Goal: Communication & Community: Answer question/provide support

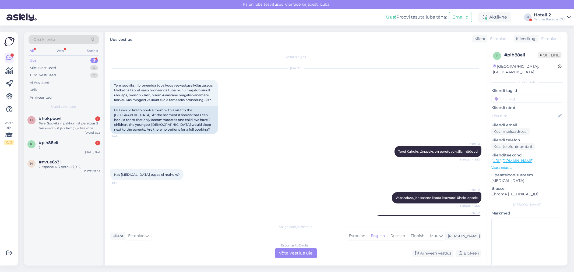
scroll to position [152, 0]
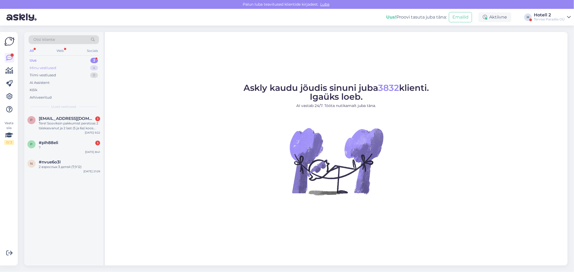
click at [49, 69] on div "Minu vestlused" at bounding box center [43, 67] width 27 height 5
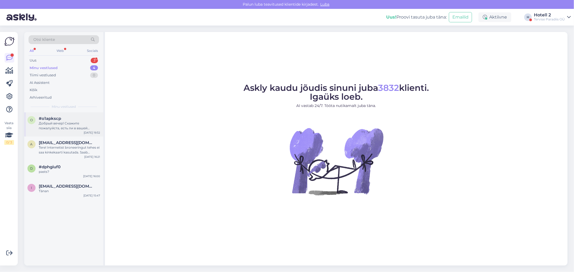
click at [76, 125] on div "Добрый вечер! Скажите пожалуйста, есть ли в вашей гостинице уже предложения на …" at bounding box center [69, 126] width 61 height 10
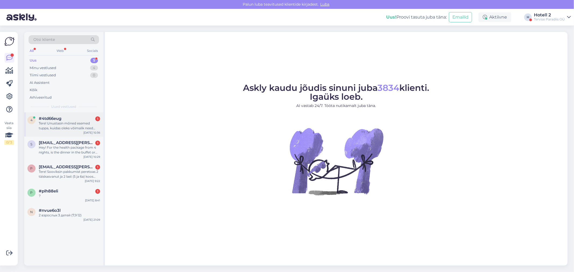
click at [72, 125] on div "Tere! Unustasin mõned esemed tuppa, kuidas oleks võimalik need tagasi saada?" at bounding box center [69, 126] width 61 height 10
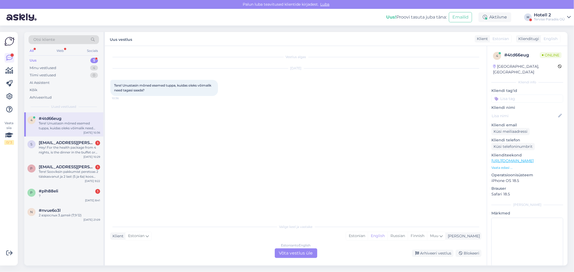
click at [287, 253] on div "Estonian to English Võta vestlus üle" at bounding box center [296, 254] width 42 height 10
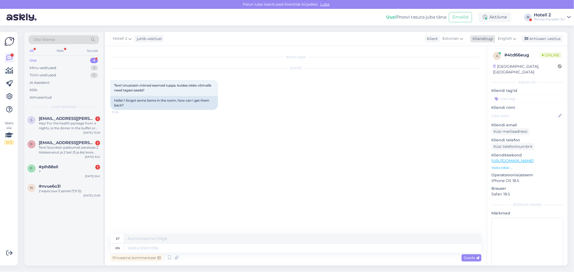
click at [505, 40] on span "English" at bounding box center [505, 39] width 14 height 6
type input "est"
click at [483, 61] on link "Estonian" at bounding box center [494, 62] width 59 height 9
click at [131, 247] on textarea at bounding box center [295, 247] width 371 height 11
click at [248, 246] on textarea "Tere! Mis päeval te ööbisite Tervise Paradiisis ja mis toa numberteil oli?" at bounding box center [295, 247] width 371 height 11
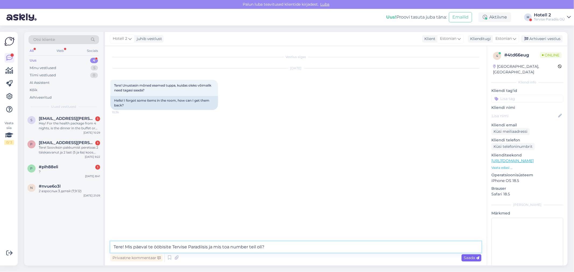
type textarea "Tere! Mis päeval te ööbisite Tervise Paradiisis ja mis toa number teil oli?"
click at [473, 258] on span "Saada" at bounding box center [471, 258] width 16 height 5
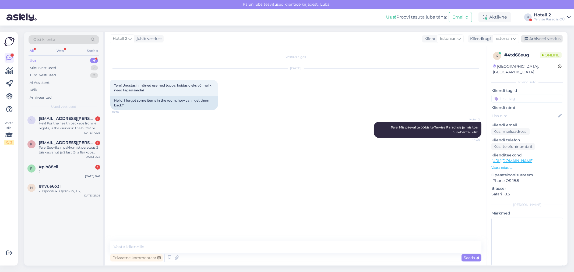
click at [549, 39] on div "Arhiveeri vestlus" at bounding box center [541, 38] width 41 height 7
click at [63, 125] on div "Hey! For the health package from 4 nights, is the dinner in the buffet or the r…" at bounding box center [69, 126] width 61 height 10
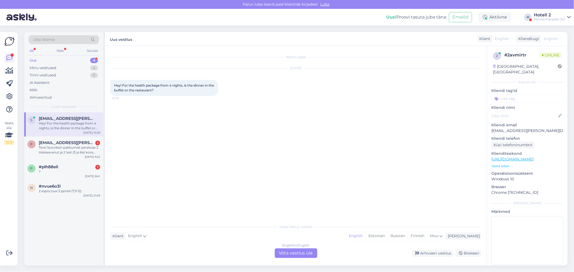
click at [293, 255] on div "English to English Võta vestlus üle" at bounding box center [296, 254] width 42 height 10
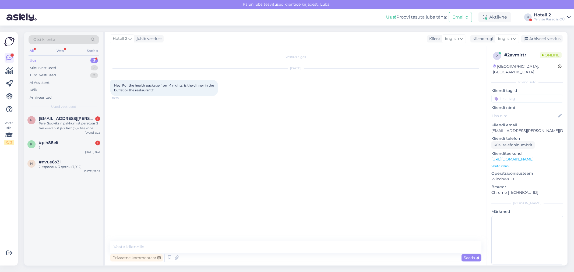
click at [137, 238] on div "Vestlus algas Sep 12 2025 Hey! For the health package from 4 nights, is the din…" at bounding box center [296, 156] width 382 height 220
click at [136, 245] on textarea at bounding box center [295, 247] width 371 height 11
type textarea "Hello! You will get dinner in the buffet. Tervise Paradiis"
click at [478, 257] on icon at bounding box center [477, 258] width 3 height 3
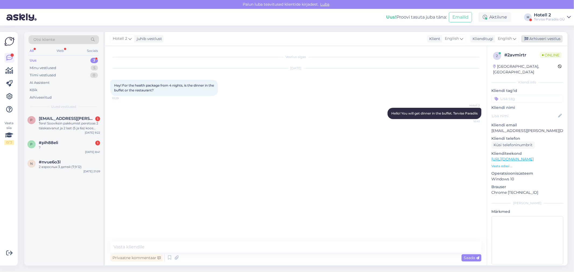
click at [544, 39] on div "Arhiveeri vestlus" at bounding box center [541, 38] width 41 height 7
click at [76, 126] on div "Tere! Sooviksin pakkumist peretoas 2 täiskasvanut ja 2 last (5 ja 6a) koos veek…" at bounding box center [69, 126] width 61 height 10
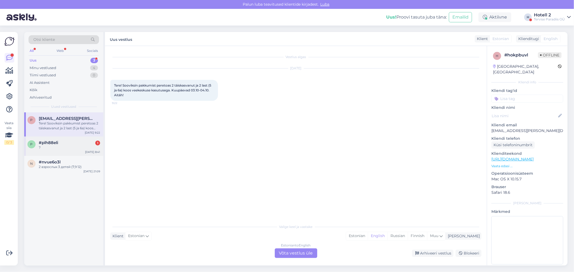
click at [70, 143] on div "#plh88eli 1" at bounding box center [69, 142] width 61 height 5
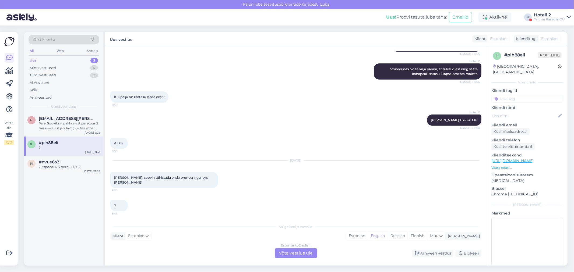
scroll to position [152, 0]
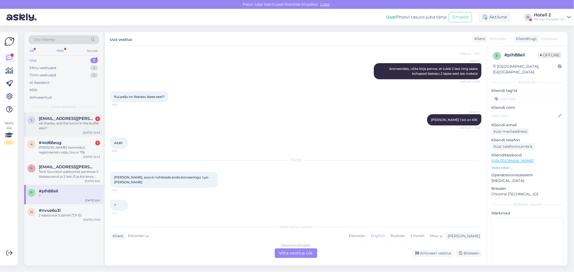
click at [62, 125] on div "ok thanks, and the lunch in the buffet also?" at bounding box center [69, 126] width 61 height 10
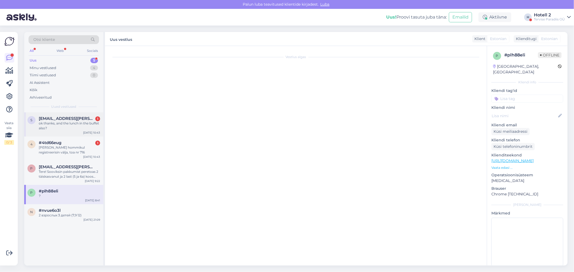
scroll to position [0, 0]
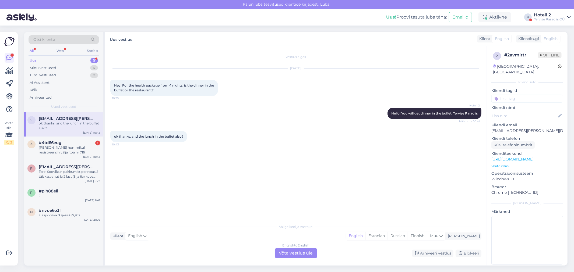
click at [292, 255] on div "English to English Võta vestlus üle" at bounding box center [296, 254] width 42 height 10
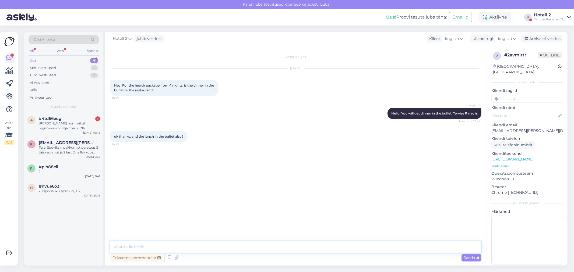
click at [134, 246] on textarea at bounding box center [295, 247] width 371 height 11
type textarea "Yes, and the lunch also in buffet."
click at [79, 122] on div "[PERSON_NAME] hommikul registreerisin välja, toa nr 716" at bounding box center [69, 126] width 61 height 10
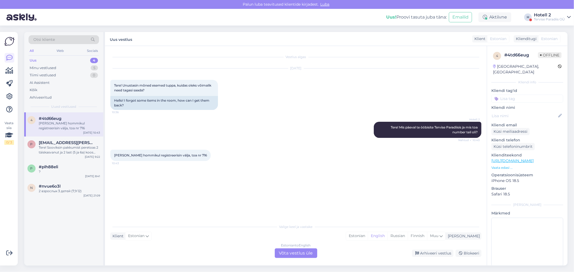
click at [289, 253] on div "Estonian to English Võta vestlus üle" at bounding box center [296, 254] width 42 height 10
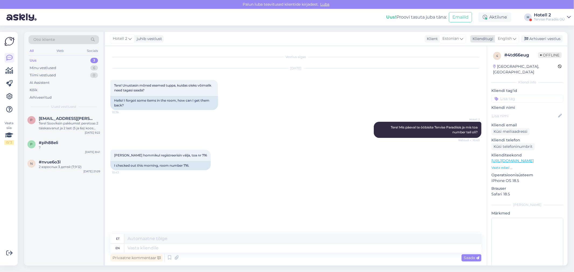
click at [510, 37] on span "English" at bounding box center [505, 39] width 14 height 6
click at [489, 59] on link "Estonian" at bounding box center [494, 62] width 59 height 9
click at [132, 246] on textarea at bounding box center [295, 247] width 371 height 11
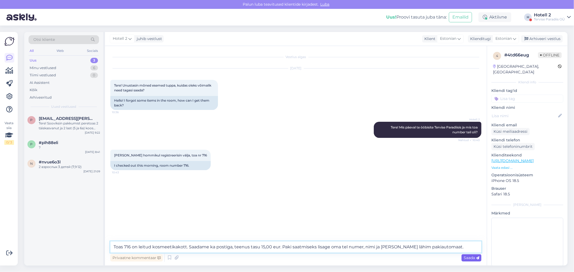
type textarea "Toas 716 on leitud kosmeetikakott. Saadame ka postiga, teenus tasu 15,00 eur. P…"
click at [465, 259] on span "Saada" at bounding box center [471, 258] width 16 height 5
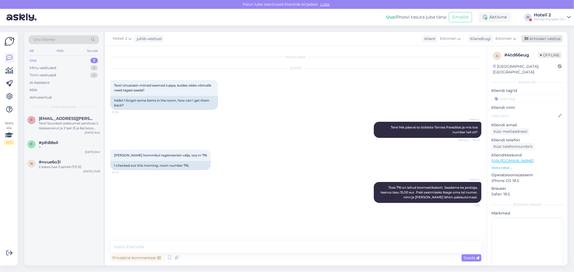
click at [539, 38] on div "Arhiveeri vestlus" at bounding box center [541, 38] width 41 height 7
click at [72, 149] on div "?" at bounding box center [69, 147] width 61 height 5
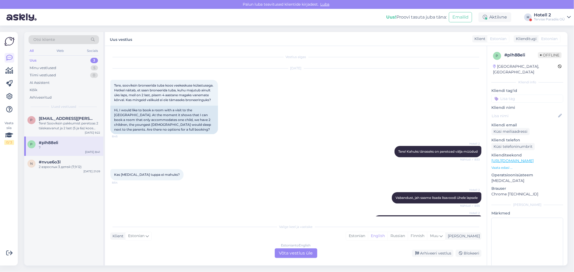
scroll to position [152, 0]
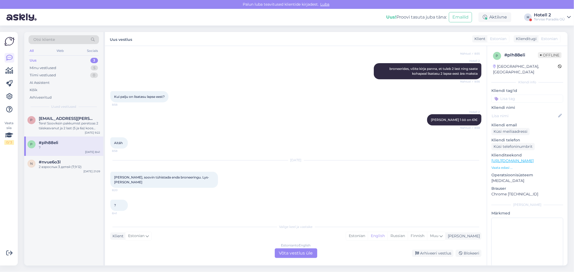
click at [314, 252] on div "Estonian to English Võta vestlus üle" at bounding box center [296, 254] width 42 height 10
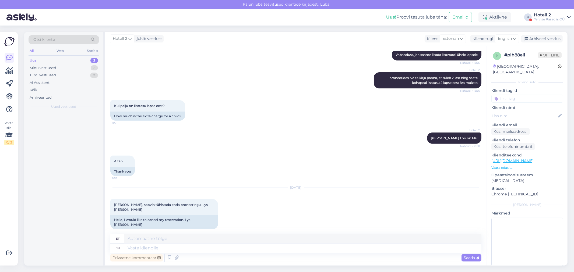
scroll to position [162, 0]
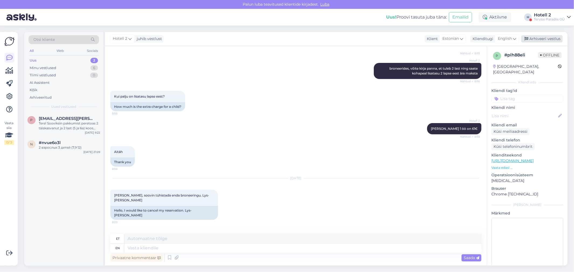
click at [544, 37] on div "Arhiveeri vestlus" at bounding box center [541, 38] width 41 height 7
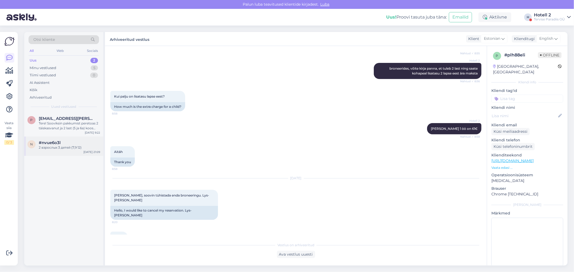
click at [72, 146] on div "2 взрослых 3 детей (7,9 12)" at bounding box center [69, 147] width 61 height 5
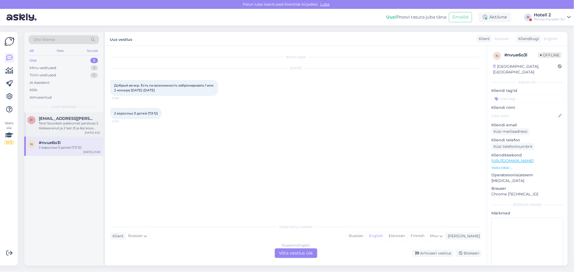
click at [79, 125] on div "Tere! Sooviksin pakkumist peretoas 2 täiskasvanut ja 2 last (5 ja 6a) koos veek…" at bounding box center [69, 126] width 61 height 10
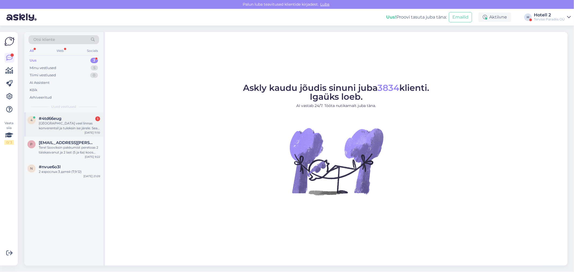
click at [81, 126] on div "[GEOGRAPHIC_DATA] veel linnas konverentsil ja tuleksin ise järele. Seal peaks o…" at bounding box center [69, 126] width 61 height 10
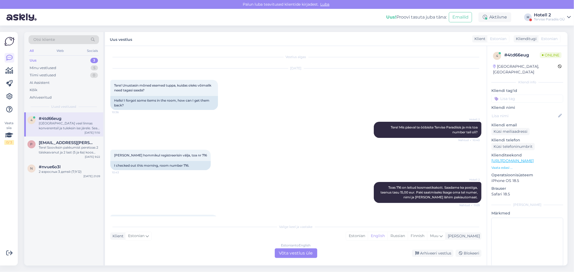
scroll to position [30, 0]
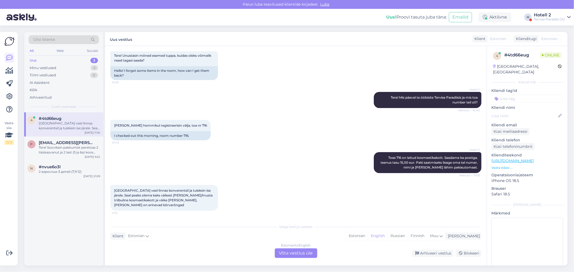
click at [305, 253] on div "Estonian to English Võta vestlus üle" at bounding box center [296, 254] width 42 height 10
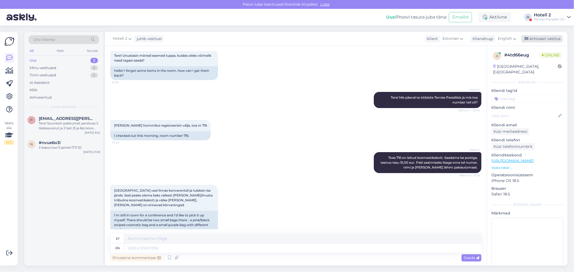
click at [546, 39] on div "Arhiveeri vestlus" at bounding box center [541, 38] width 41 height 7
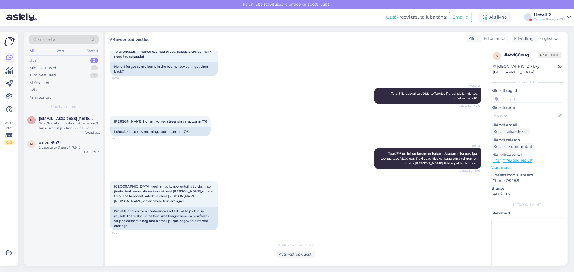
scroll to position [35, 0]
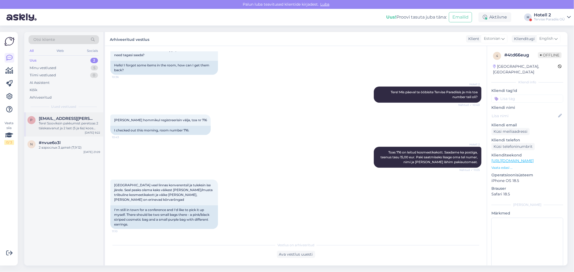
click at [73, 125] on div "Tere! Sooviksin pakkumist peretoas 2 täiskasvanut ja 2 last (5 ja 6a) koos veek…" at bounding box center [69, 126] width 61 height 10
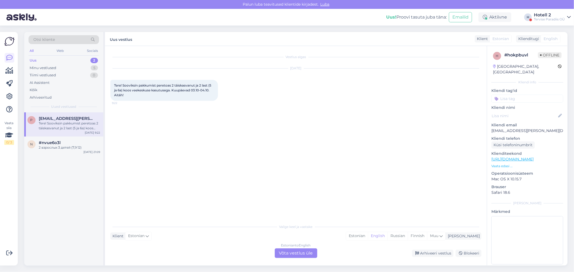
click at [288, 251] on div "Estonian to English Võta vestlus üle" at bounding box center [296, 254] width 42 height 10
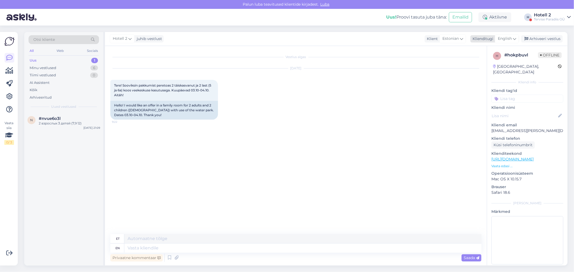
click at [506, 35] on div "English" at bounding box center [507, 38] width 24 height 9
type input "est"
click at [487, 62] on link "Estonian" at bounding box center [494, 62] width 59 height 9
click at [117, 242] on textarea at bounding box center [295, 247] width 371 height 11
click at [181, 246] on textarea "Tere! Saame pakkuda majutust koos veekeskuse külastamisega" at bounding box center [295, 247] width 371 height 11
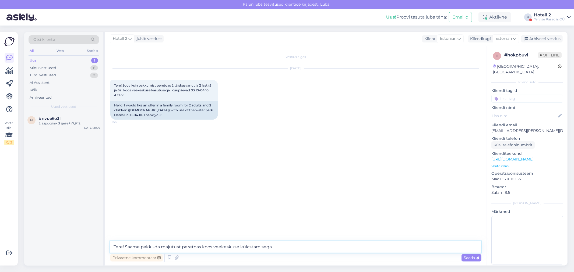
click at [272, 247] on textarea "Tere! Saame pakkuda majutust peretoas koos veekeskuse külastamisega" at bounding box center [295, 247] width 371 height 11
type textarea "Tere! Saame pakkuda majutust peretoas koos veekeskuse külastamisega hinnaga 262…"
click at [474, 258] on span "Saada" at bounding box center [471, 258] width 16 height 5
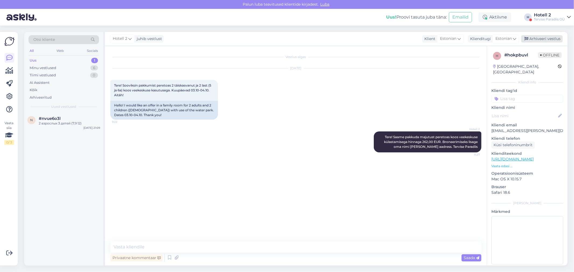
click at [541, 40] on div "Arhiveeri vestlus" at bounding box center [541, 38] width 41 height 7
click at [63, 122] on div "2 взрослых 3 детей (7,9 12)" at bounding box center [69, 123] width 61 height 5
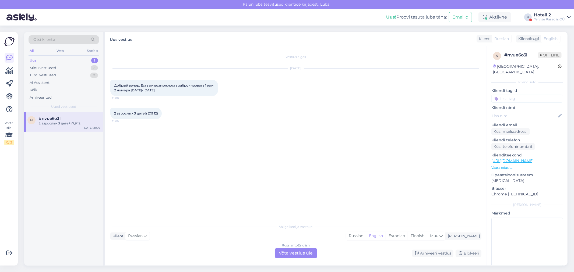
click at [293, 252] on div "Russian to English Võta vestlus üle" at bounding box center [296, 254] width 42 height 10
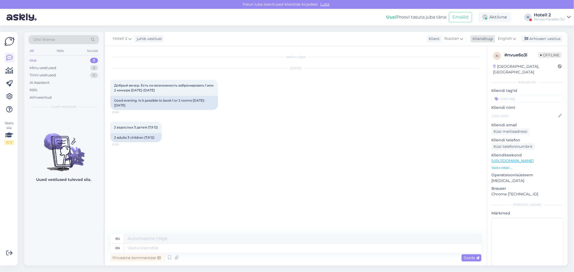
click at [499, 38] on span "English" at bounding box center [505, 39] width 14 height 6
click at [481, 49] on input "est" at bounding box center [494, 50] width 51 height 8
type input "e"
type input "rus"
click at [490, 72] on link "Russian" at bounding box center [494, 71] width 59 height 9
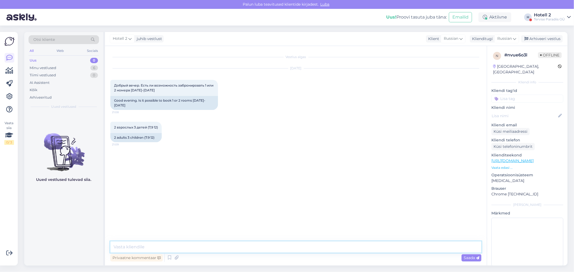
click at [135, 244] on textarea at bounding box center [295, 247] width 371 height 11
type textarea "M"
type textarea "Здравствуйте! Осталась последняя семейная комната и ее стоимость 394,00 евро. В…"
click at [468, 259] on span "Saada" at bounding box center [471, 258] width 16 height 5
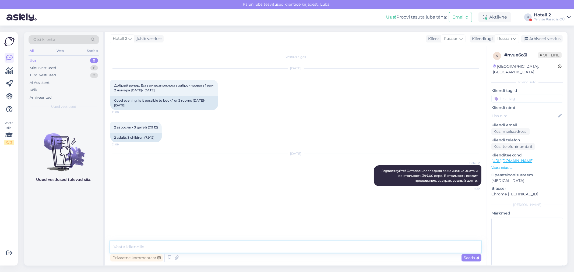
click at [128, 248] on textarea at bounding box center [295, 247] width 371 height 11
type textarea "Две раздельные комнаты будут стоить 258,00 и 191,00 евро."
click at [470, 258] on span "Saada" at bounding box center [471, 258] width 16 height 5
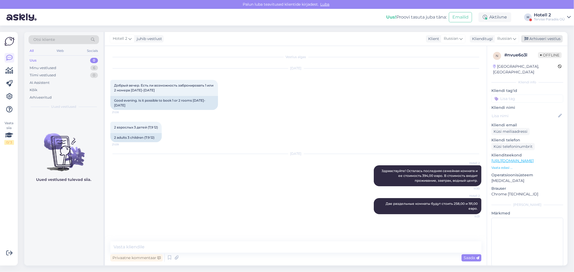
click at [548, 40] on div "Arhiveeri vestlus" at bounding box center [541, 38] width 41 height 7
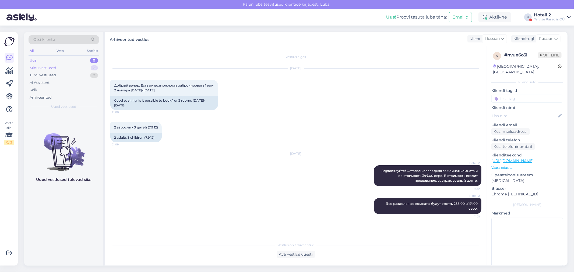
click at [45, 66] on div "Minu vestlused" at bounding box center [43, 67] width 27 height 5
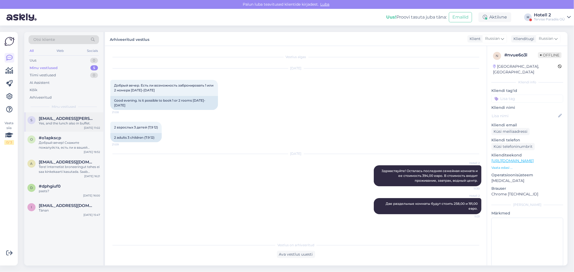
click at [58, 124] on div "Yes, and the lunch also in buffet." at bounding box center [69, 123] width 61 height 5
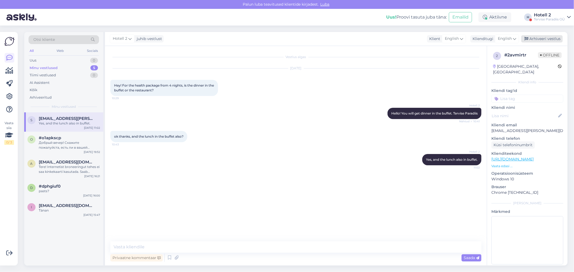
click at [549, 39] on div "Arhiveeri vestlus" at bounding box center [541, 38] width 41 height 7
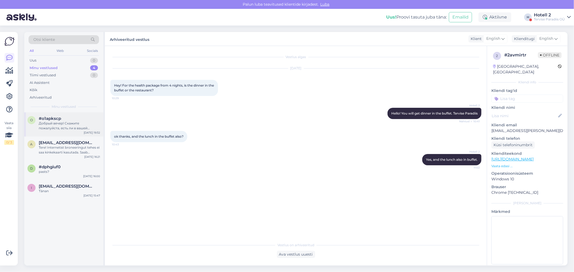
click at [60, 127] on div "Добрый вечер! Скажите пожалуйста, есть ли в вашей гостинице уже предложения на …" at bounding box center [69, 126] width 61 height 10
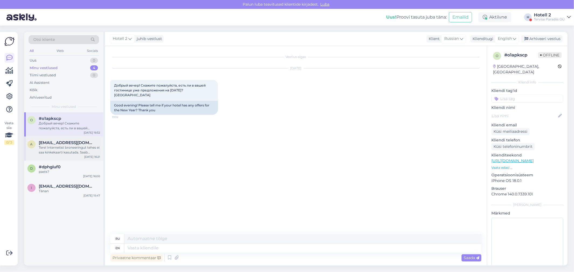
click at [72, 148] on div "Tere! Internetist broneeringut tehes ei saa kinkekaarti kasutada. Saab kasutada…" at bounding box center [69, 150] width 61 height 10
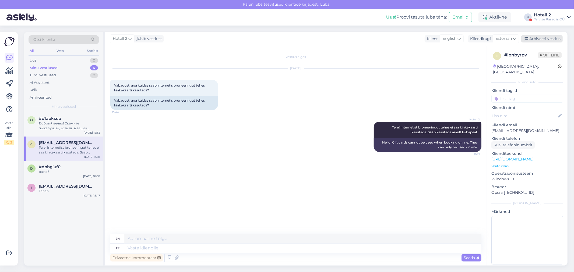
click at [547, 38] on div "Arhiveeri vestlus" at bounding box center [541, 38] width 41 height 7
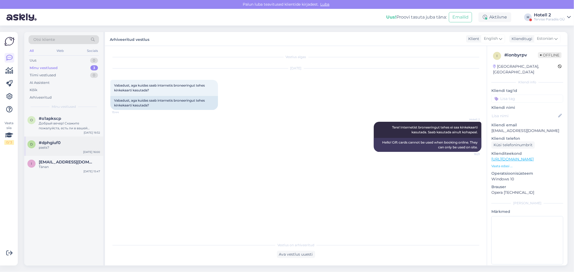
click at [52, 146] on div "pasts?" at bounding box center [69, 147] width 61 height 5
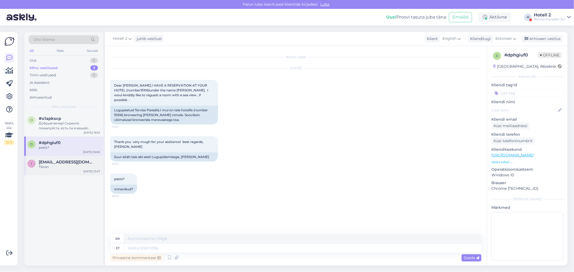
click at [51, 165] on div "Tänan" at bounding box center [69, 167] width 61 height 5
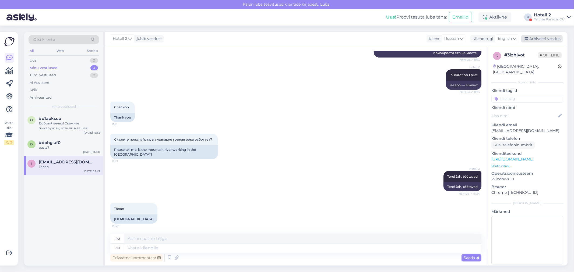
click at [548, 38] on div "Arhiveeri vestlus" at bounding box center [541, 38] width 41 height 7
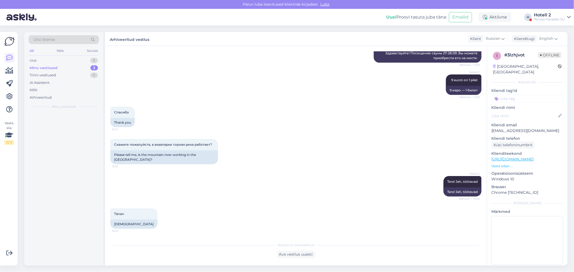
scroll to position [176, 0]
click at [59, 142] on span "#dphgiuf0" at bounding box center [50, 142] width 22 height 5
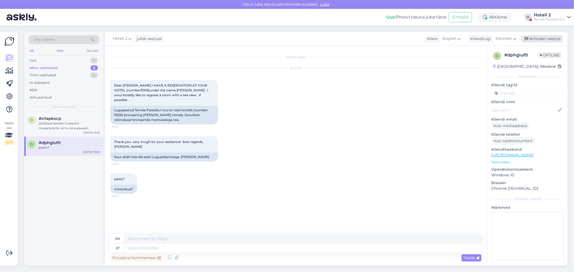
click at [538, 39] on div "Arhiveeri vestlus" at bounding box center [541, 38] width 41 height 7
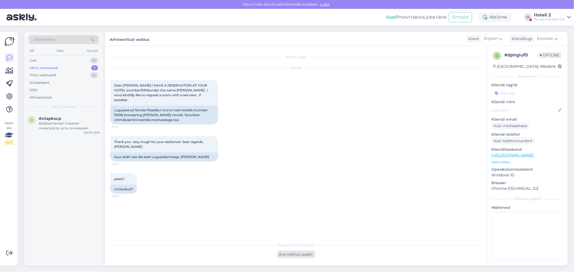
click at [289, 254] on div "Ava vestlus uuesti" at bounding box center [296, 254] width 38 height 7
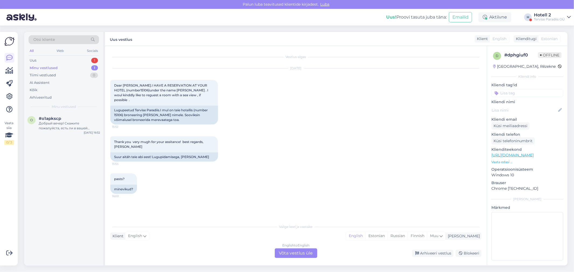
click at [289, 254] on div "English to English Võta vestlus üle" at bounding box center [296, 254] width 42 height 10
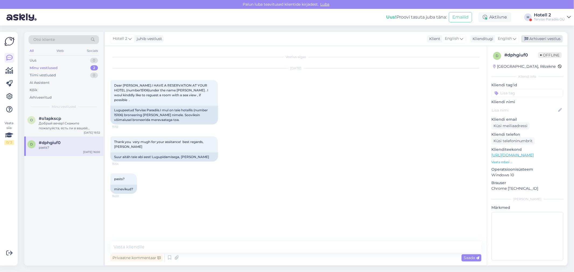
click at [550, 38] on div "Arhiveeri vestlus" at bounding box center [541, 38] width 41 height 7
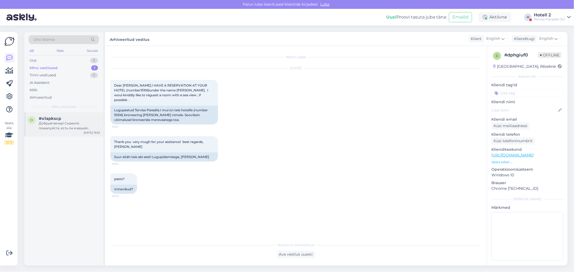
click at [74, 124] on div "Добрый вечер! Скажите пожалуйста, есть ли в вашей гостинице уже предложения на …" at bounding box center [69, 126] width 61 height 10
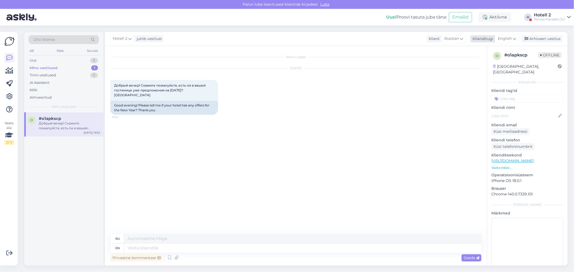
click at [506, 37] on span "English" at bounding box center [505, 39] width 14 height 6
click at [130, 248] on textarea at bounding box center [302, 248] width 357 height 9
type textarea "Hello!"
type textarea "Привет!"
type textarea "Hello! You"
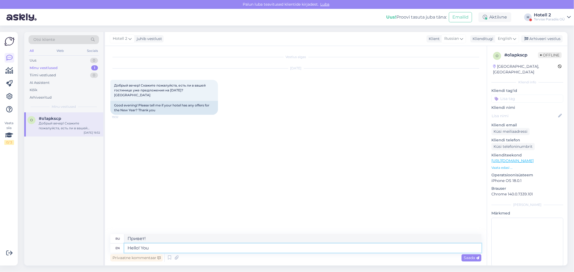
type textarea "Привет! Ты"
type textarea "Hello! You can"
type textarea "Привет! Ты можешь"
type textarea "Hello! You can find"
type textarea "Привет! Вы можете найти"
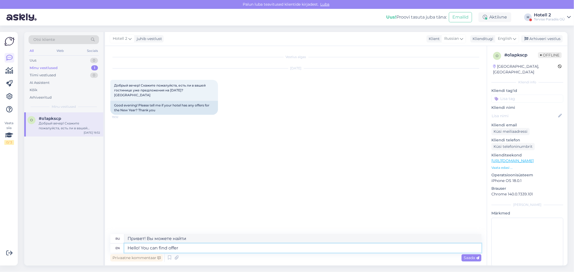
type textarea "Hello! You can find offer"
type textarea "Здравствуйте! Вы можете найти предложение"
type textarea "Hello! You can find offer here"
type textarea "Здравствуйте! Вы можете найти предложение здесь."
paste textarea "[URL][DOMAIN_NAME]"
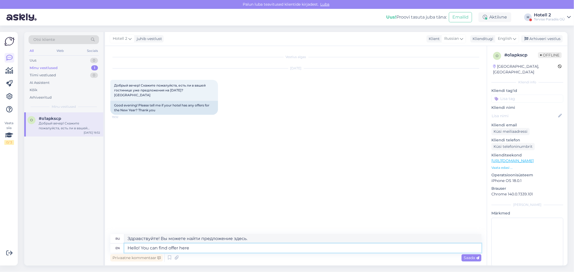
type textarea "Hello! You can find offer here [URL][DOMAIN_NAME]"
type textarea "Здравствуйте! Вы можете найти предложение здесь [URL][DOMAIN_NAME] !/accommodat…"
type textarea "Hello! You can find offer here [URL][DOMAIN_NAME]"
click at [469, 258] on span "Saada" at bounding box center [471, 258] width 16 height 5
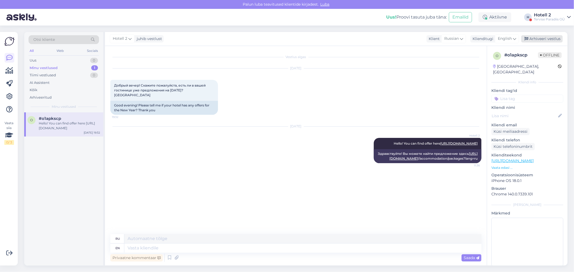
click at [543, 38] on div "Arhiveeri vestlus" at bounding box center [541, 38] width 41 height 7
